Goal: Task Accomplishment & Management: Use online tool/utility

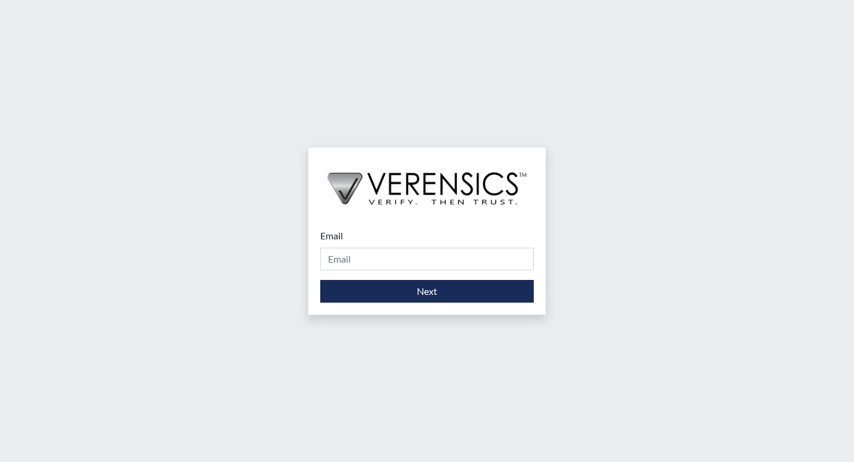
click at [373, 271] on form "Email Please provide your email address. Next" at bounding box center [426, 265] width 213 height 74
click at [373, 262] on input "Email" at bounding box center [426, 258] width 213 height 23
click at [368, 259] on input "Email" at bounding box center [426, 258] width 213 height 23
type input "[PERSON_NAME][EMAIL_ADDRESS][DOMAIN_NAME]"
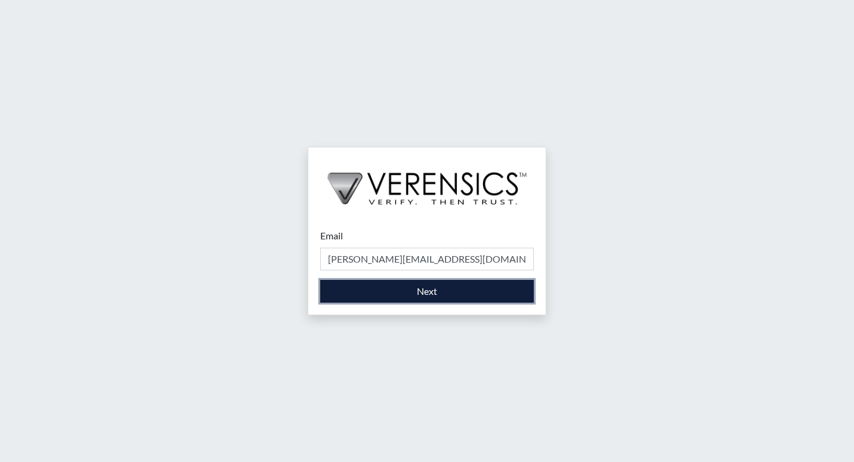
click at [381, 295] on button "Next" at bounding box center [426, 291] width 213 height 23
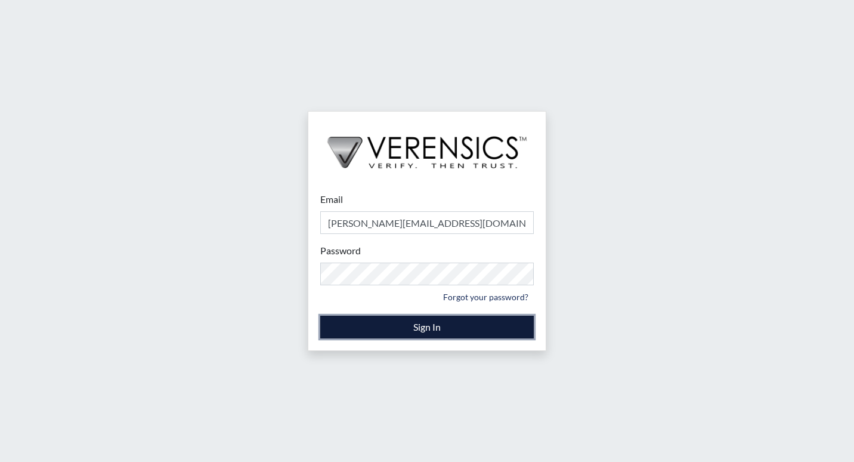
click at [374, 327] on button "Sign In" at bounding box center [426, 326] width 213 height 23
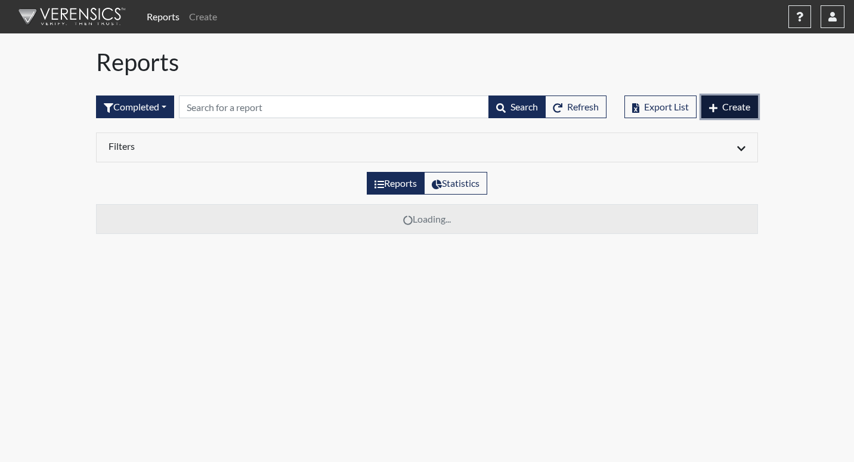
click at [733, 107] on span "Create" at bounding box center [736, 106] width 28 height 11
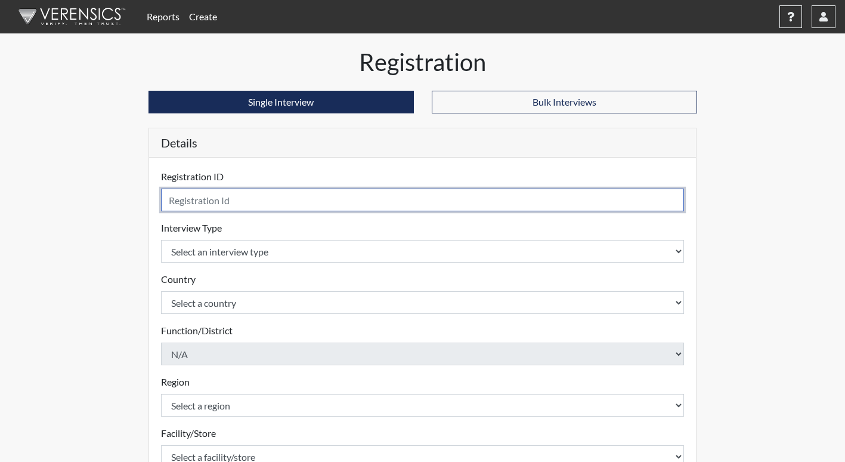
click at [253, 202] on input "text" at bounding box center [423, 199] width 524 height 23
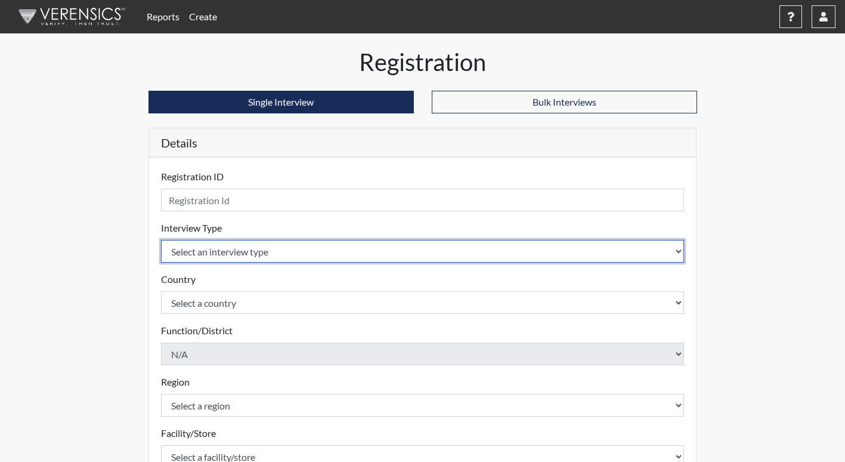
click at [231, 253] on select "Select an interview type Corrections Pre-Employment" at bounding box center [423, 251] width 524 height 23
select select "ff733e93-e1bf-11ea-9c9f-0eff0cf7eb8f"
click at [161, 240] on select "Select an interview type Corrections Pre-Employment" at bounding box center [423, 251] width 524 height 23
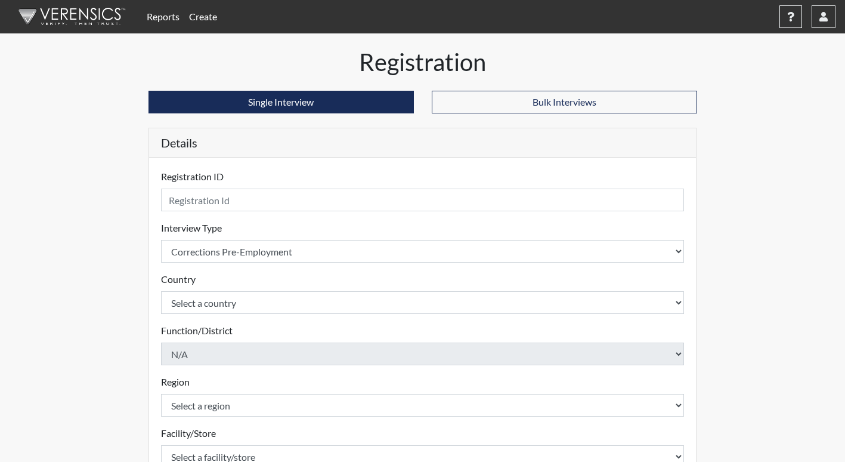
click at [125, 276] on div "Registration Single Interview Bulk Interviews Details Registration ID Please pr…" at bounding box center [423, 359] width 680 height 623
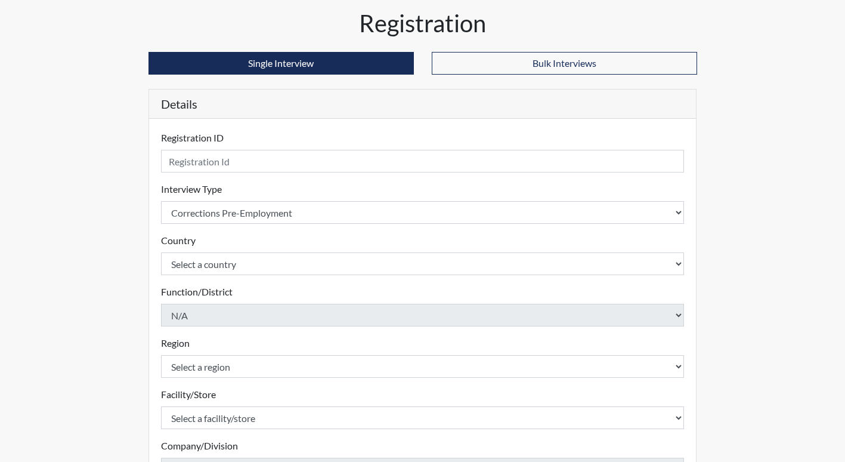
scroll to position [60, 0]
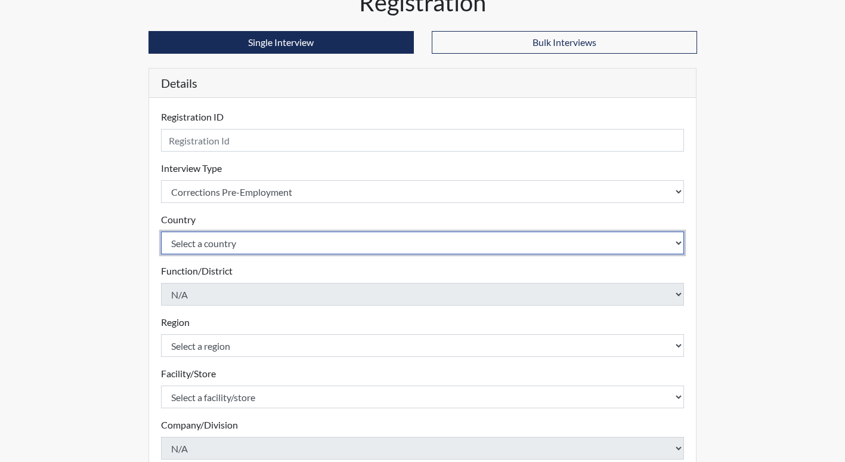
drag, startPoint x: 210, startPoint y: 240, endPoint x: 212, endPoint y: 255, distance: 15.7
click at [210, 240] on select "Select a country [GEOGRAPHIC_DATA] [GEOGRAPHIC_DATA]" at bounding box center [423, 242] width 524 height 23
select select "united-states-of-[GEOGRAPHIC_DATA]"
click at [161, 231] on select "Select a country [GEOGRAPHIC_DATA] [GEOGRAPHIC_DATA]" at bounding box center [423, 242] width 524 height 23
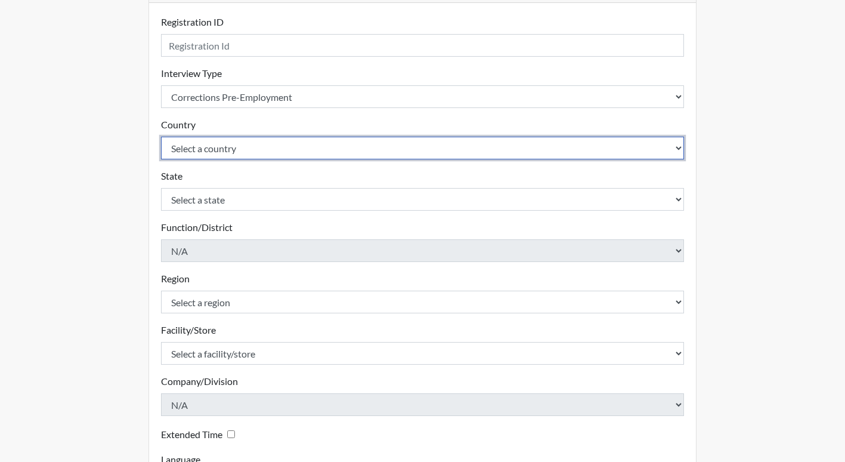
scroll to position [179, 0]
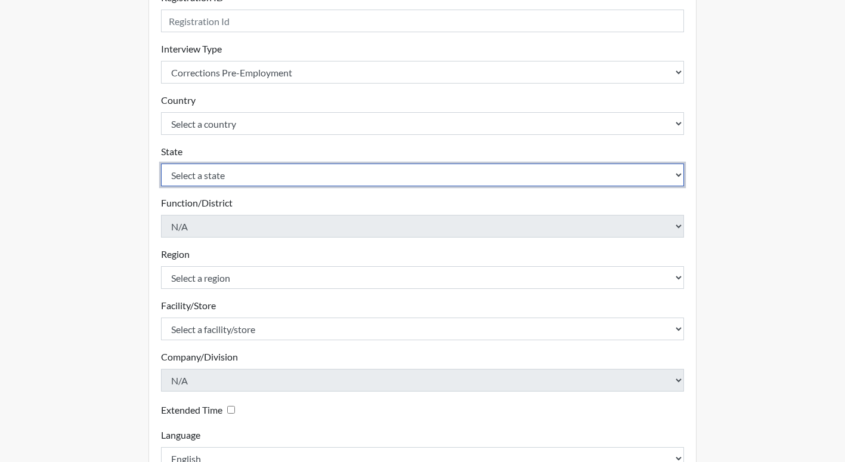
click at [234, 174] on select "Select a state [US_STATE] [US_STATE] [US_STATE] [US_STATE] [US_STATE] [US_STATE…" at bounding box center [423, 174] width 524 height 23
select select "GA"
click at [161, 163] on select "Select a state [US_STATE] [US_STATE] [US_STATE] [US_STATE] [US_STATE] [US_STATE…" at bounding box center [423, 174] width 524 height 23
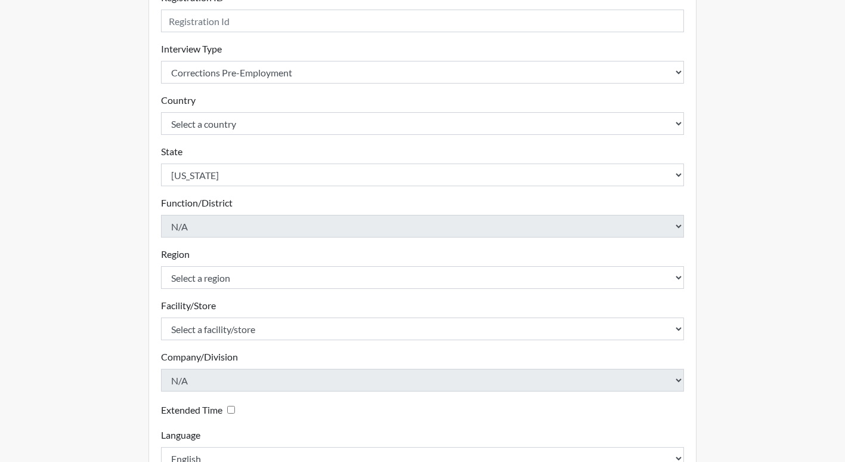
click at [123, 267] on div "Registration Single Interview Bulk Interviews Details Registration ID Please pr…" at bounding box center [423, 206] width 680 height 674
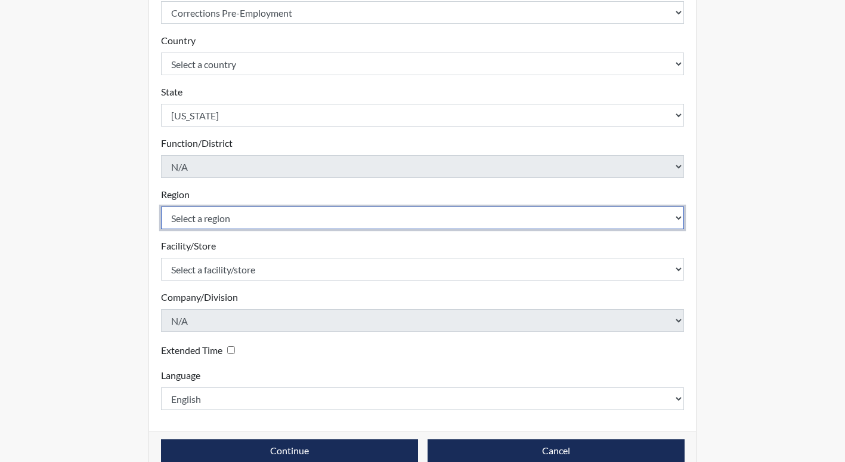
click at [244, 218] on select "Select a region [GEOGRAPHIC_DATA]" at bounding box center [423, 217] width 524 height 23
select select "8bdab1f8-09d2-48bf-ae6d-f2dae3084107"
click at [161, 206] on select "Select a region [GEOGRAPHIC_DATA]" at bounding box center [423, 217] width 524 height 23
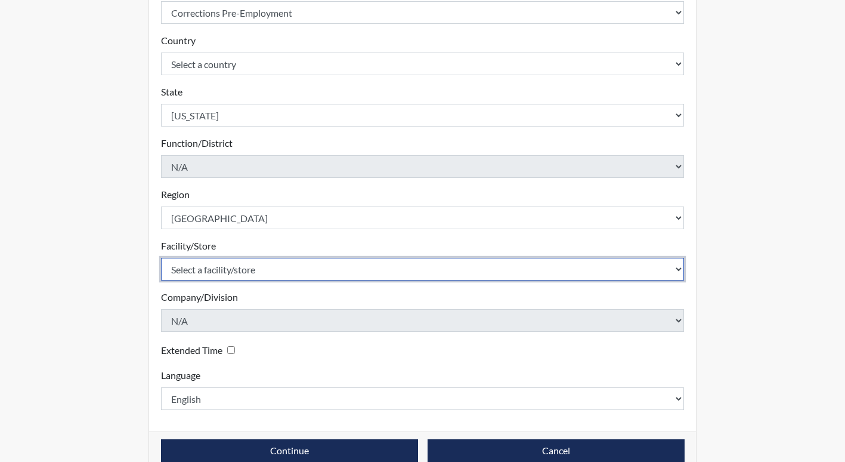
click at [225, 261] on select "Select a facility/store [PERSON_NAME]" at bounding box center [423, 269] width 524 height 23
select select "bcfceb28-1b88-452b-bb93-1e952c28694e"
click at [161, 258] on select "Select a facility/store [PERSON_NAME]" at bounding box center [423, 269] width 524 height 23
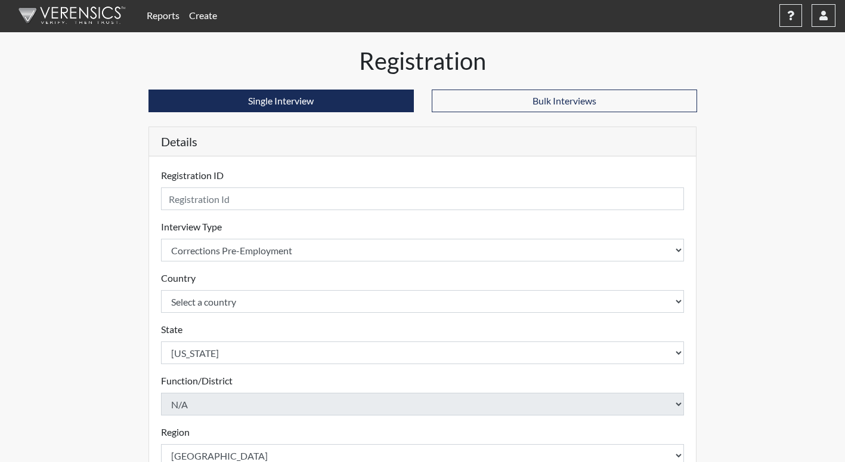
scroll to position [0, 0]
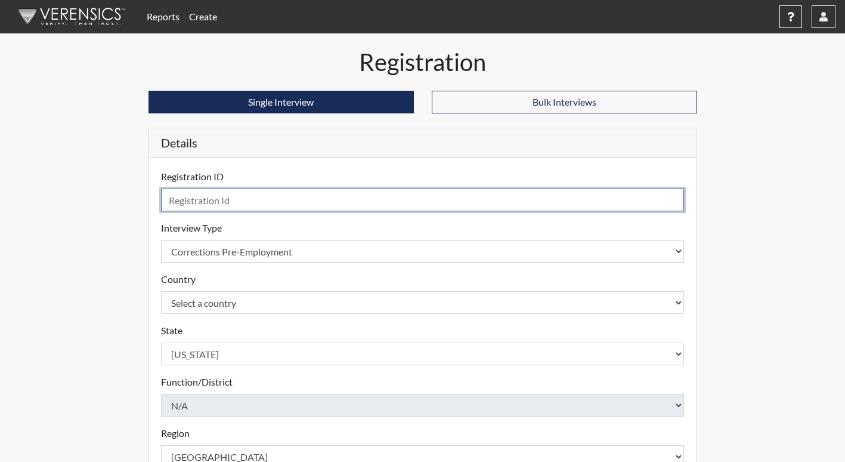
click at [243, 206] on input "text" at bounding box center [423, 199] width 524 height 23
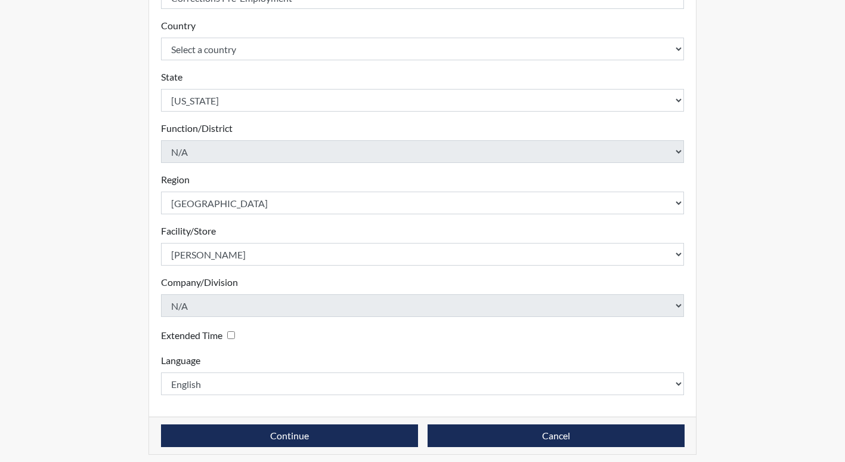
scroll to position [261, 0]
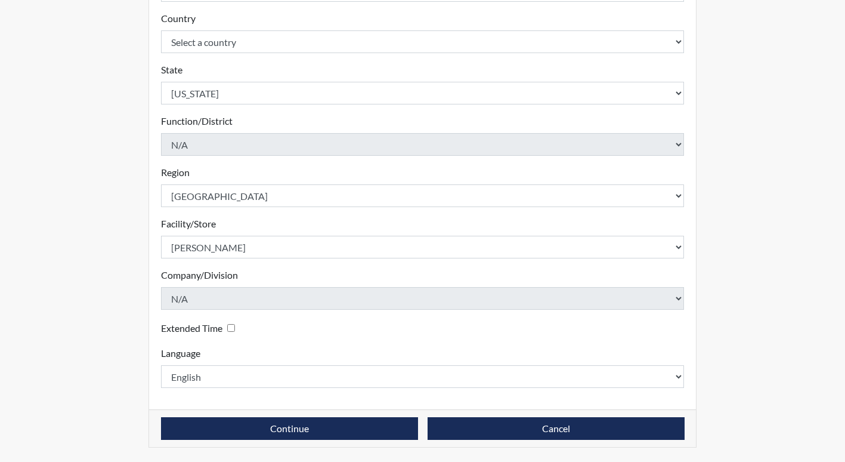
type input "KSJ5263"
click at [330, 414] on div "Continue Cancel" at bounding box center [422, 428] width 547 height 38
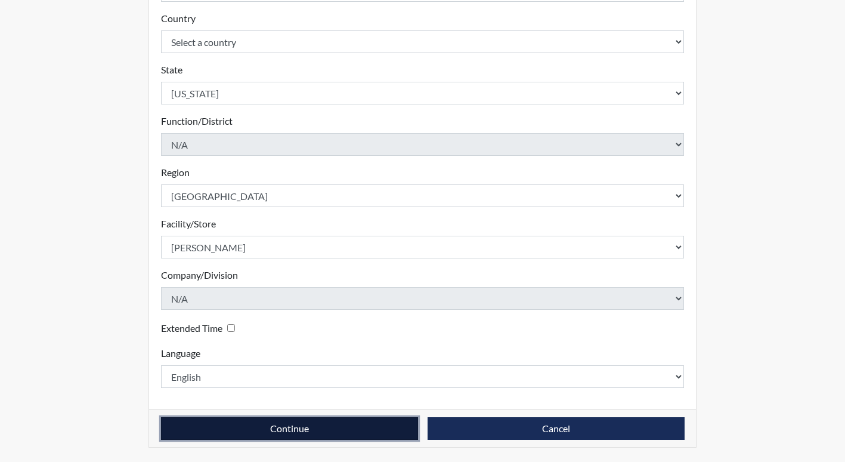
drag, startPoint x: 328, startPoint y: 420, endPoint x: 335, endPoint y: 420, distance: 6.6
click at [329, 420] on button "Continue" at bounding box center [289, 428] width 257 height 23
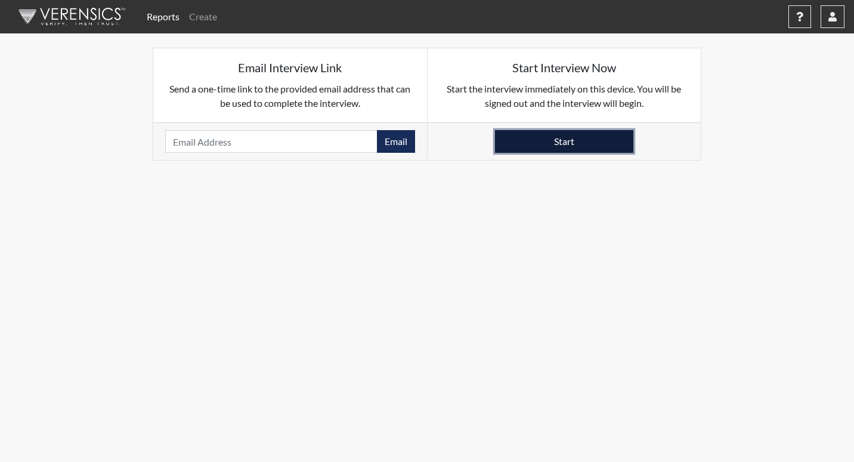
click at [545, 141] on button "Start" at bounding box center [564, 141] width 138 height 23
